Goal: Task Accomplishment & Management: Manage account settings

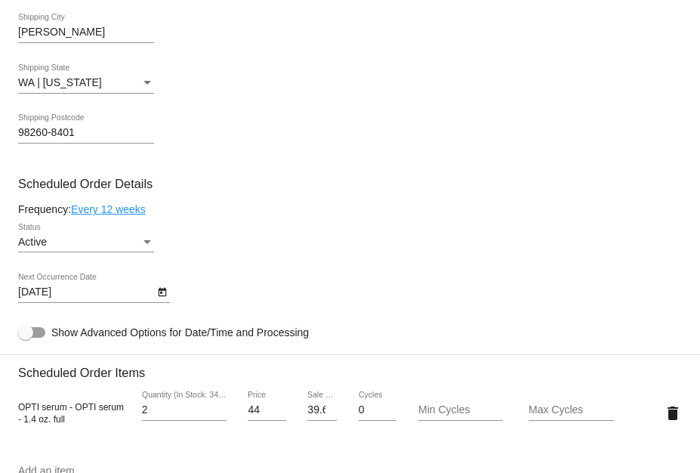
scroll to position [604, 0]
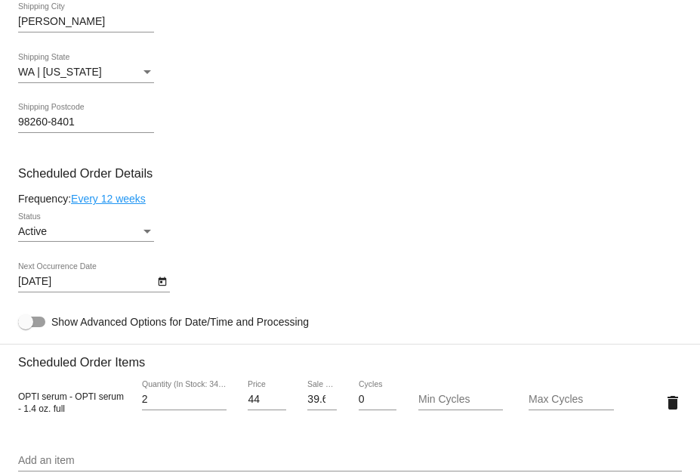
click at [147, 233] on div "Status" at bounding box center [148, 232] width 8 height 4
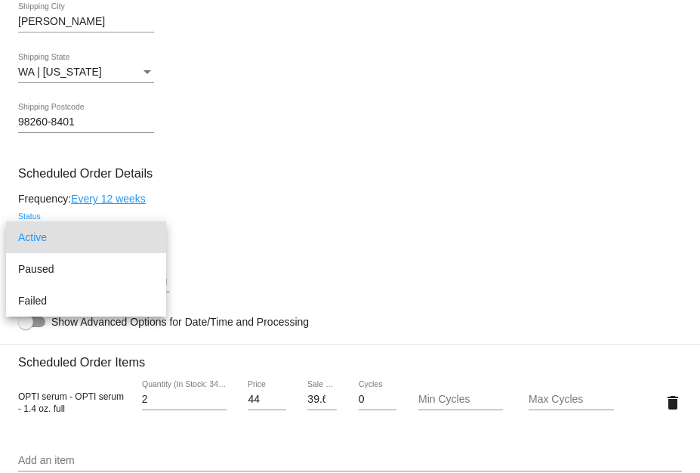
drag, startPoint x: 335, startPoint y: 233, endPoint x: 170, endPoint y: 210, distance: 166.2
click at [333, 232] on div at bounding box center [350, 236] width 700 height 473
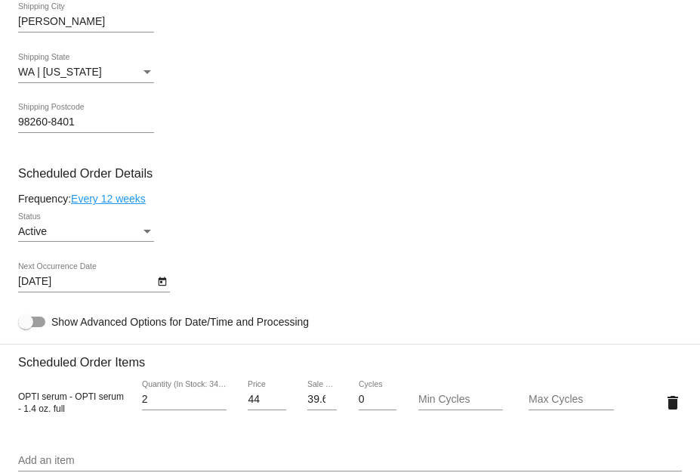
click at [120, 202] on link "Every 12 weeks" at bounding box center [108, 199] width 75 height 12
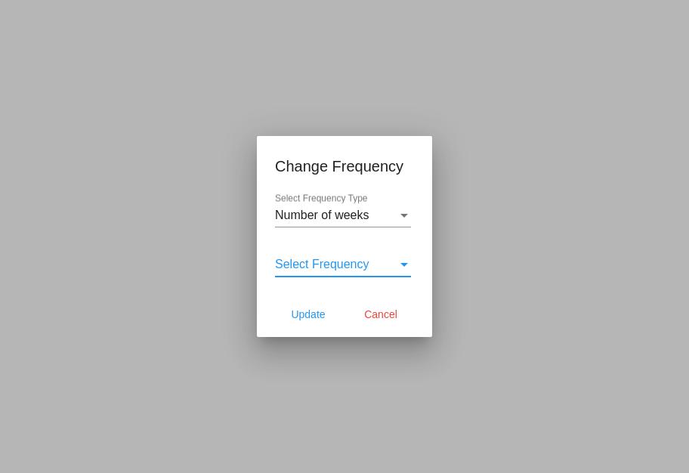
click at [402, 264] on div "Select Frequency" at bounding box center [404, 265] width 8 height 4
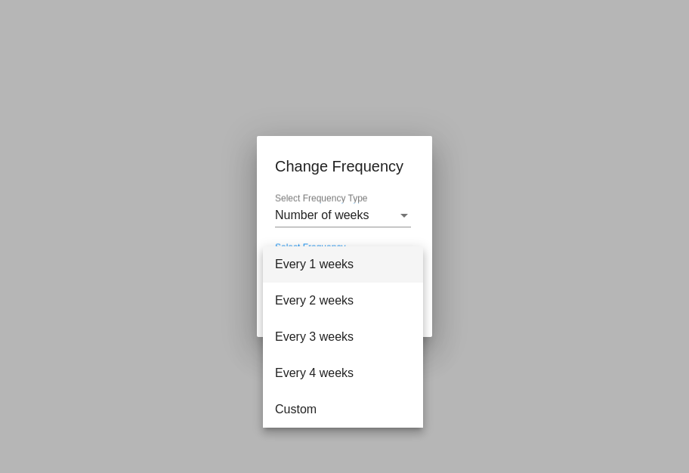
click at [477, 266] on div at bounding box center [344, 236] width 689 height 473
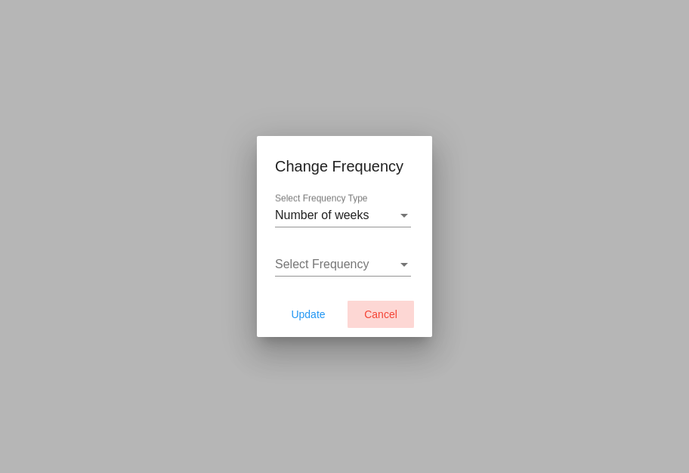
click at [390, 311] on span "Cancel" at bounding box center [380, 314] width 33 height 12
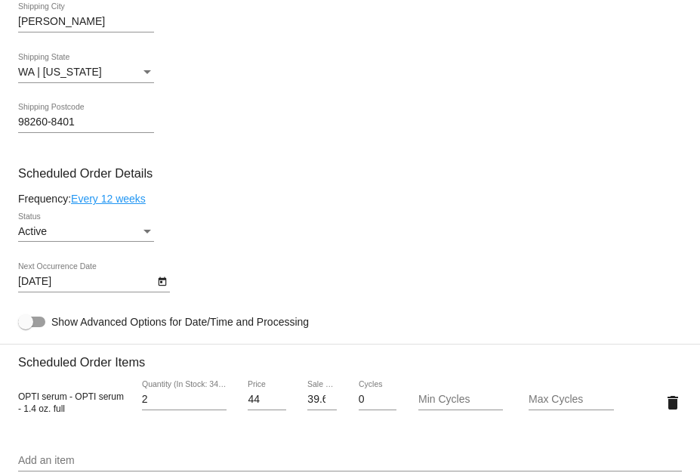
click at [149, 233] on div "Status" at bounding box center [148, 232] width 8 height 4
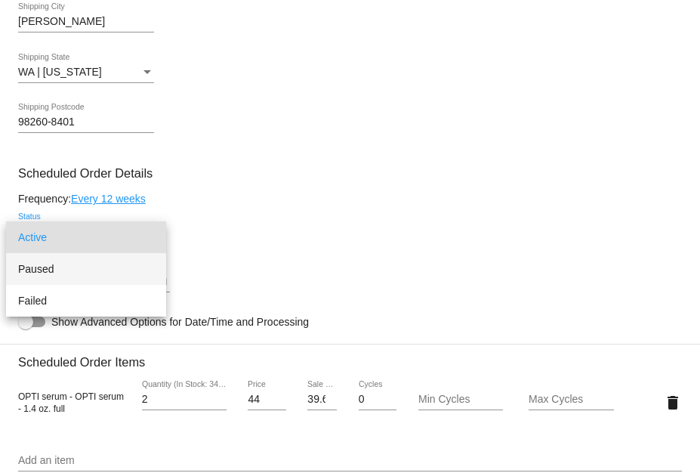
click at [65, 270] on span "Paused" at bounding box center [86, 269] width 136 height 32
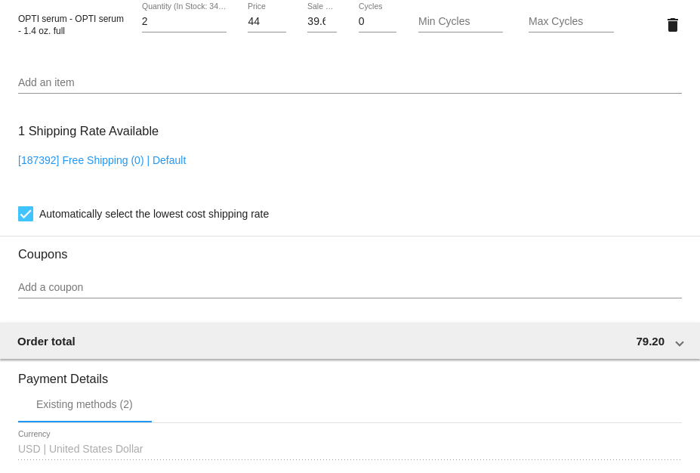
scroll to position [1272, 0]
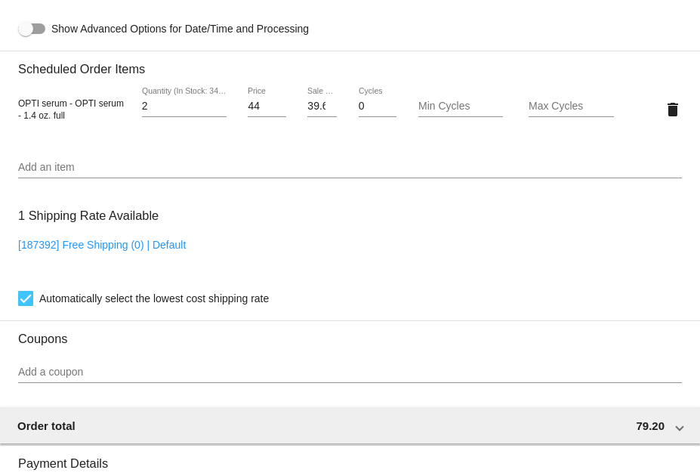
scroll to position [668, 0]
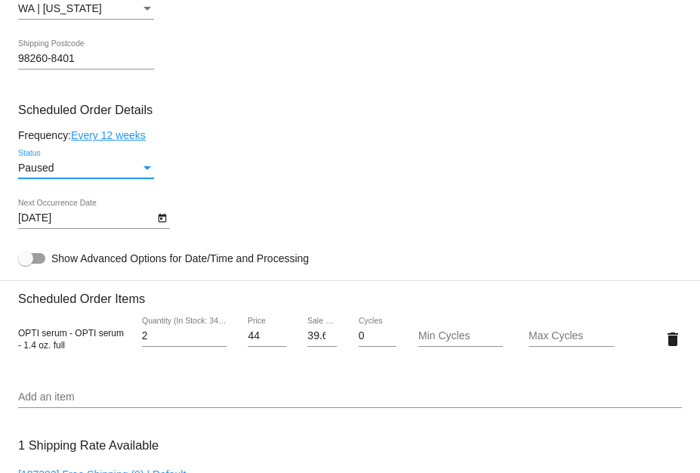
click at [145, 170] on div "Status" at bounding box center [148, 168] width 8 height 4
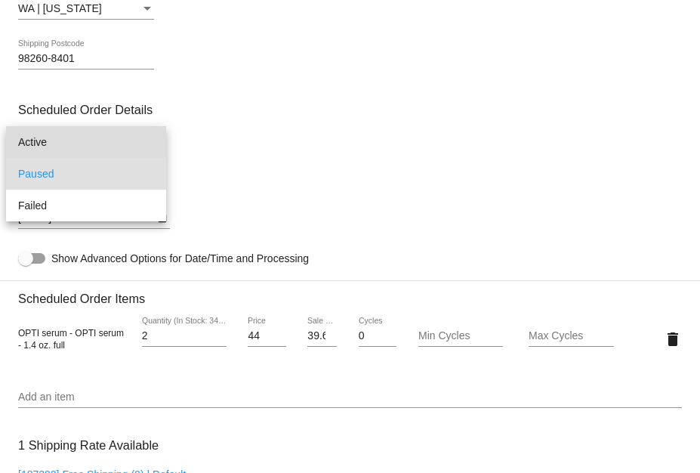
click at [74, 146] on span "Active" at bounding box center [86, 142] width 136 height 32
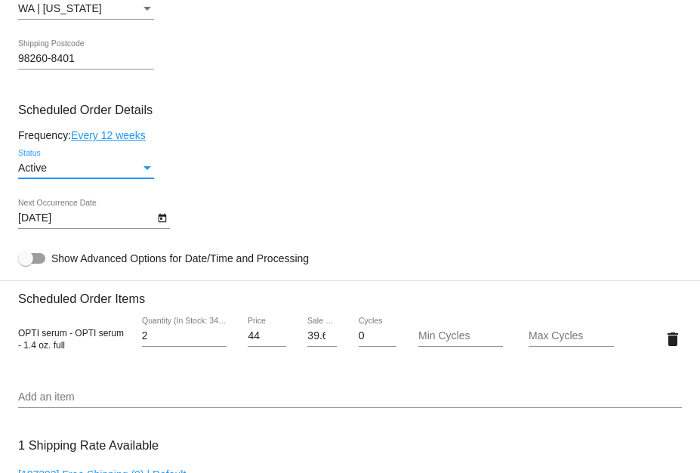
click at [141, 175] on div "Status" at bounding box center [148, 168] width 14 height 12
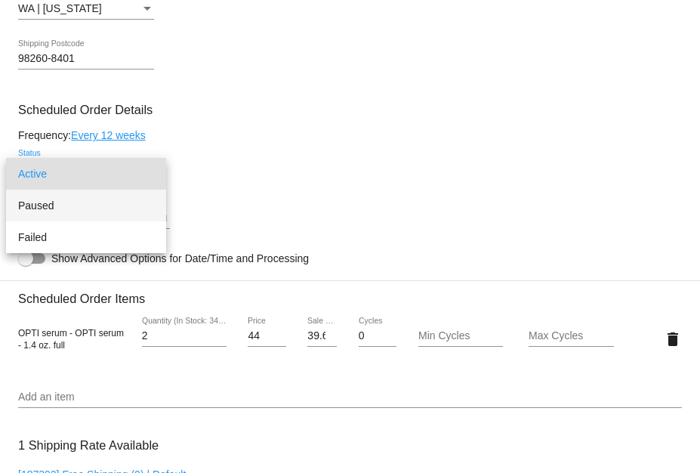
click at [69, 205] on span "Paused" at bounding box center [86, 206] width 136 height 32
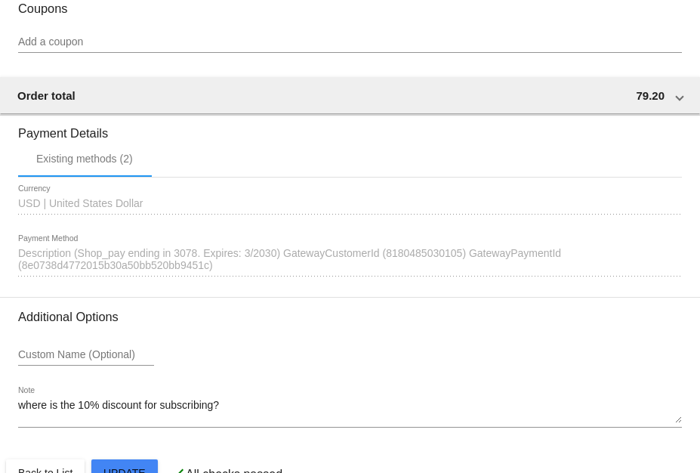
scroll to position [1272, 0]
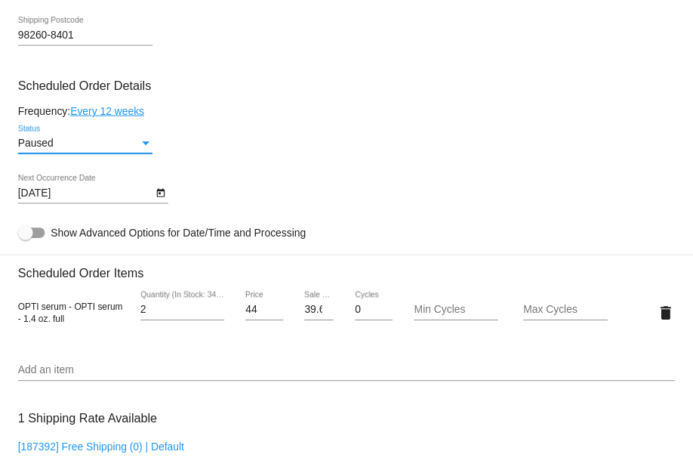
scroll to position [668, 0]
